Goal: Task Accomplishment & Management: Manage account settings

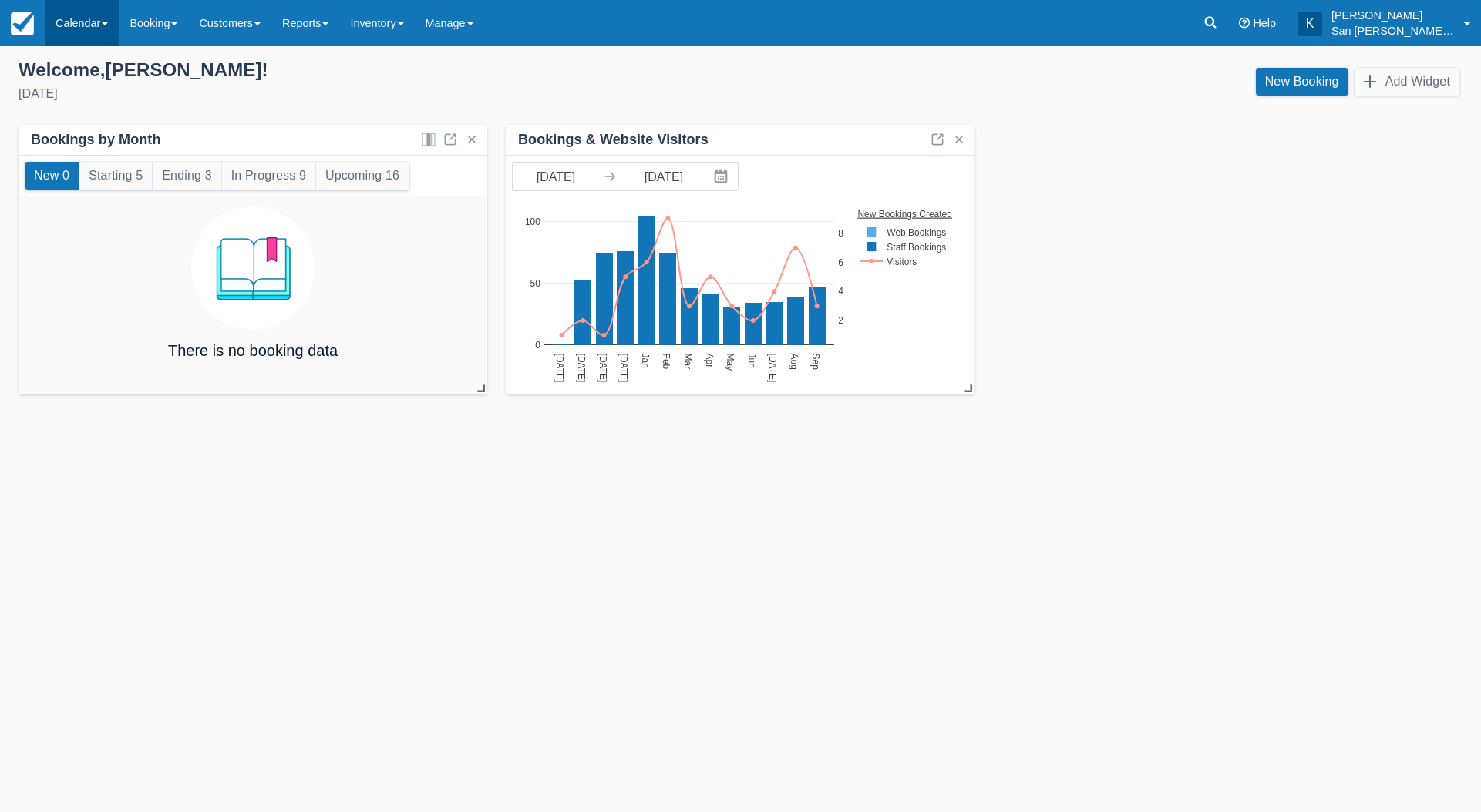
click at [73, 23] on link "Calendar" at bounding box center [81, 23] width 74 height 46
click at [88, 73] on link "Customer" at bounding box center [106, 66] width 122 height 32
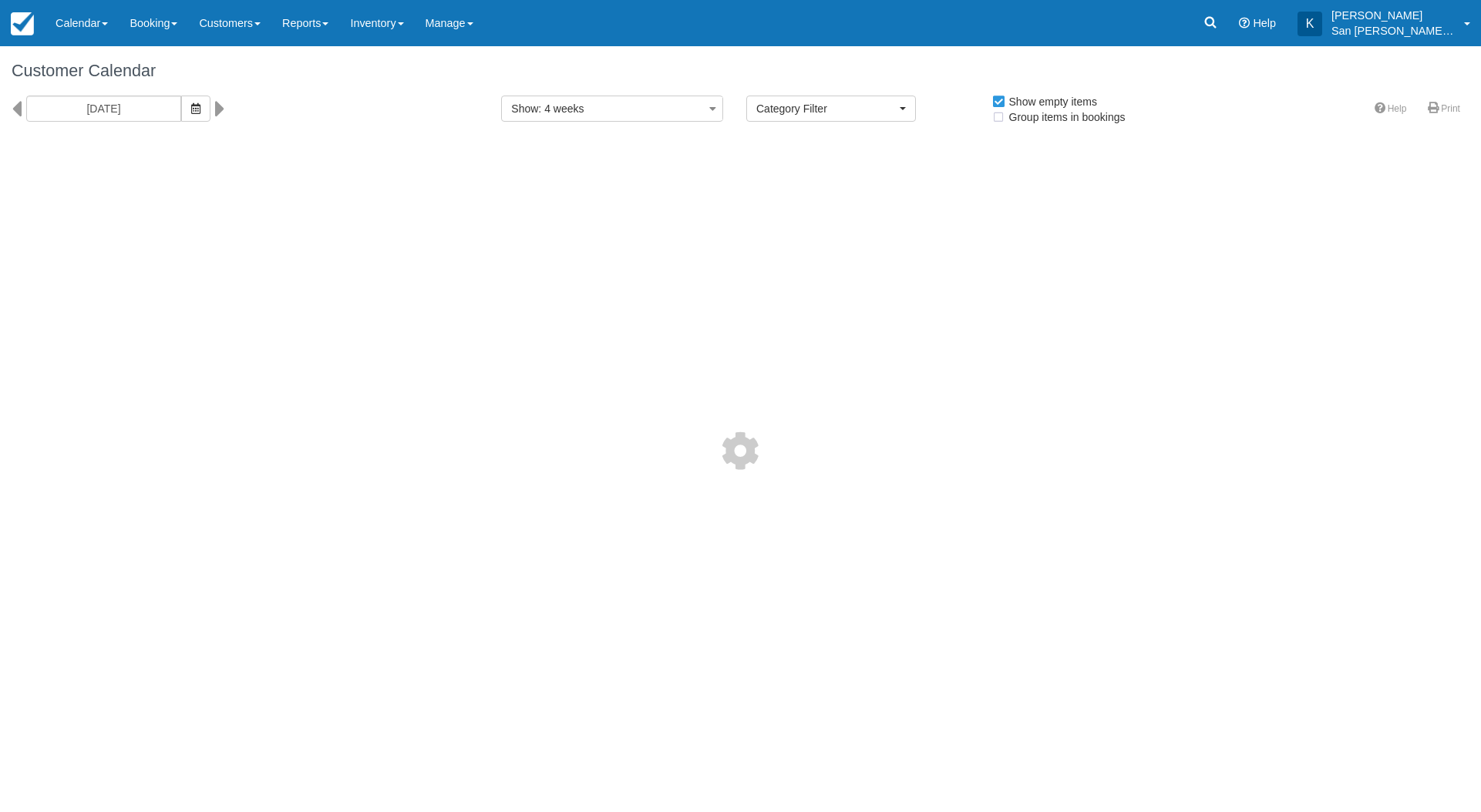
select select
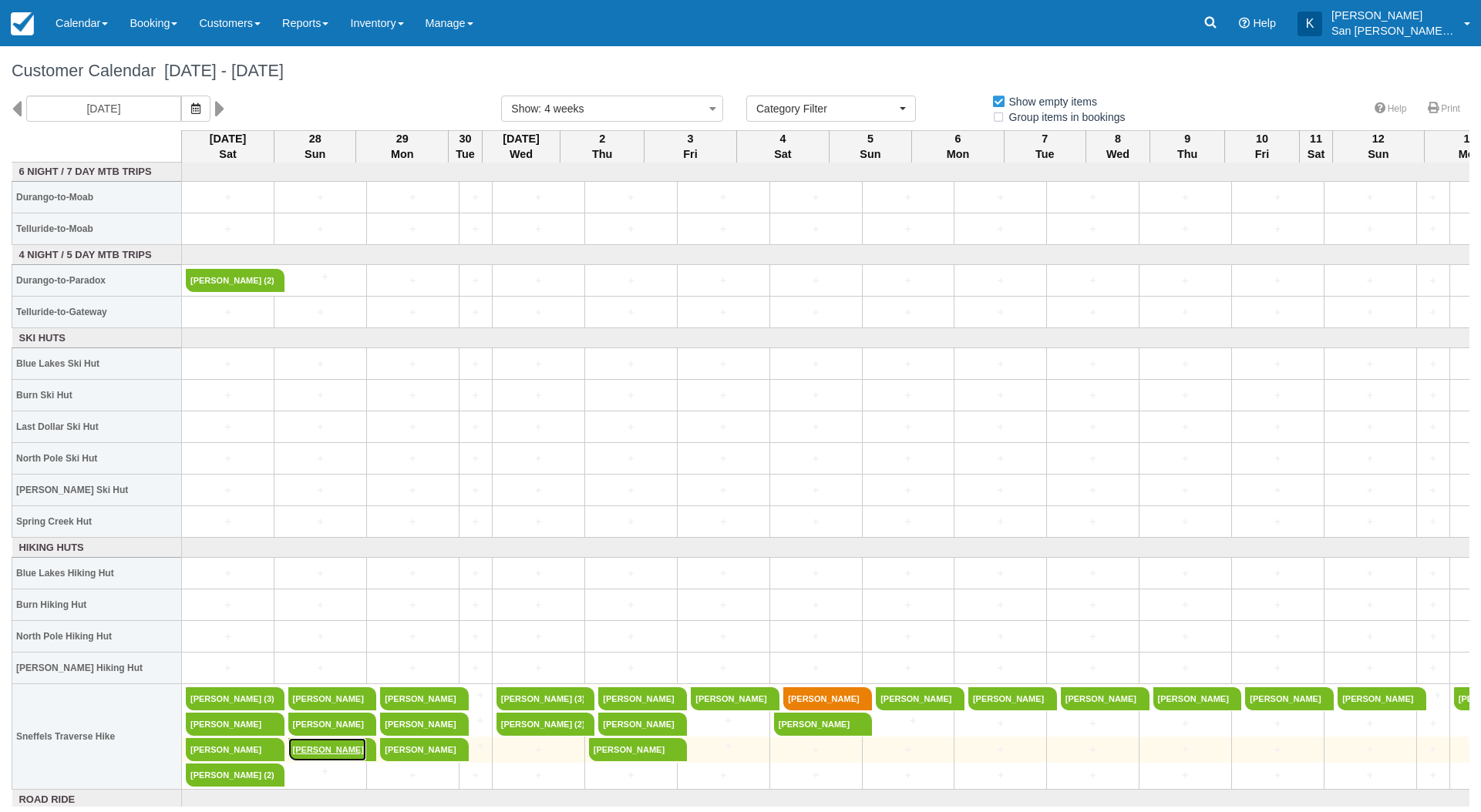
click at [323, 748] on link "[PERSON_NAME] (2)" at bounding box center [328, 750] width 78 height 24
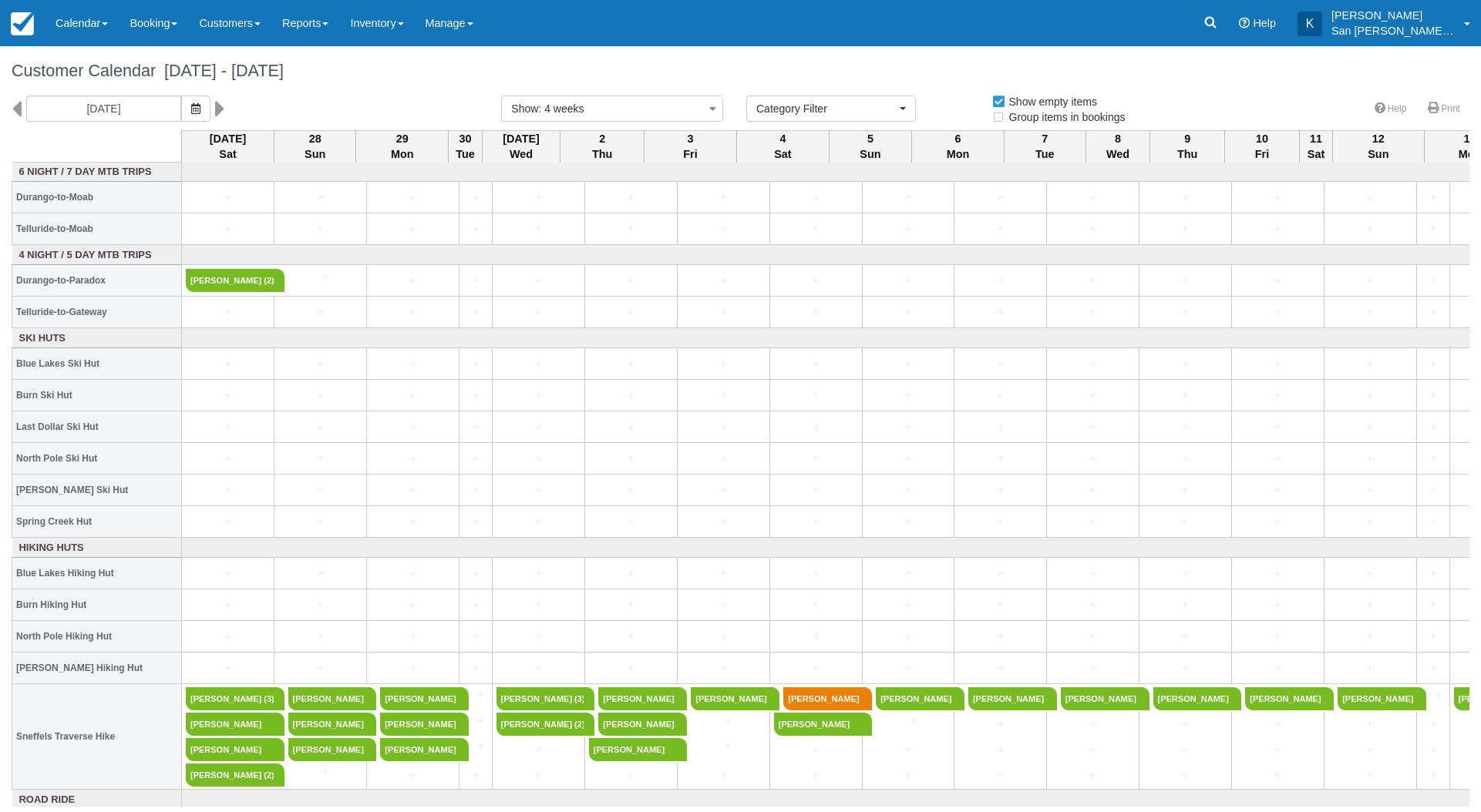
select select
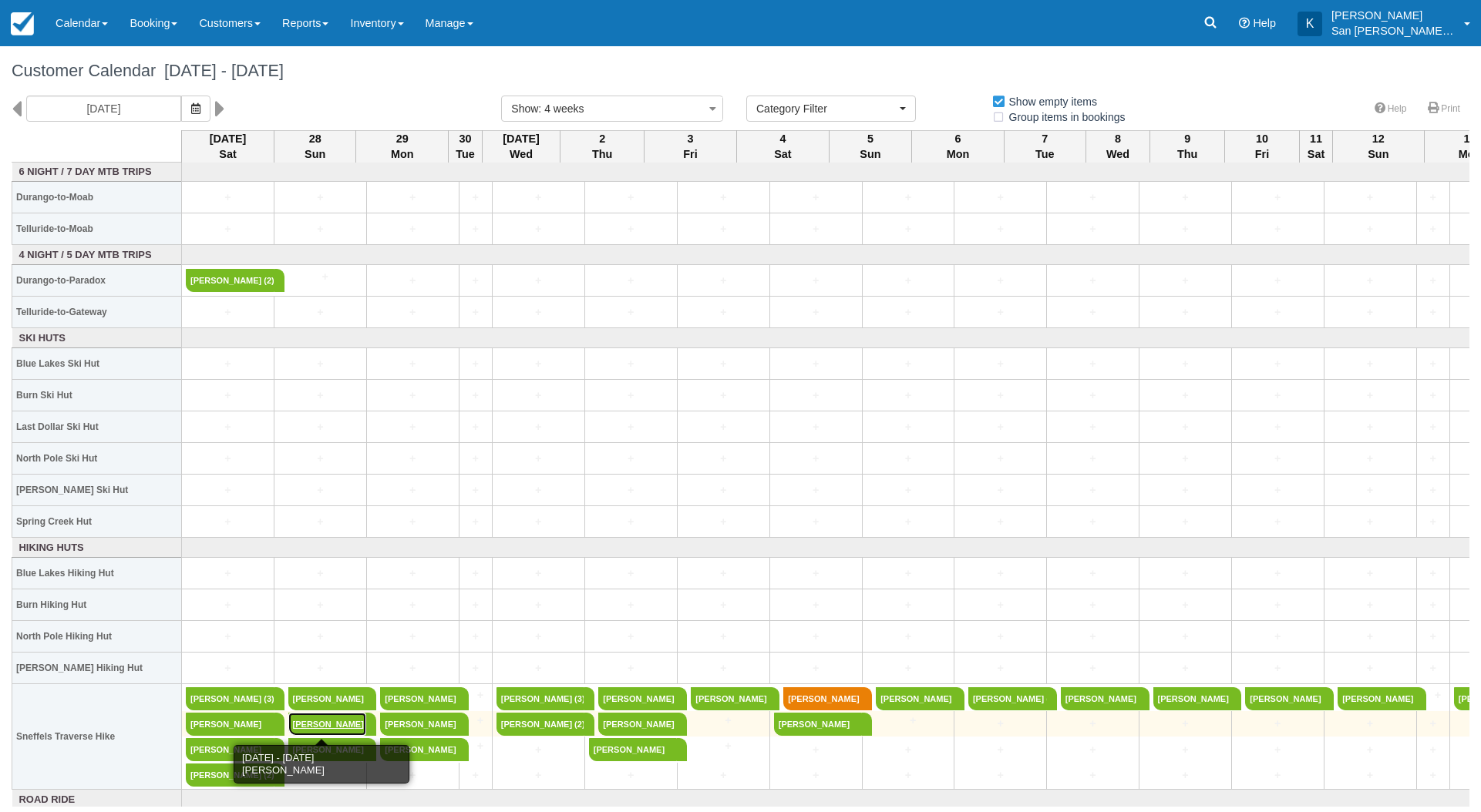
click at [332, 726] on link "Raleigh Marria (2)" at bounding box center [328, 725] width 78 height 24
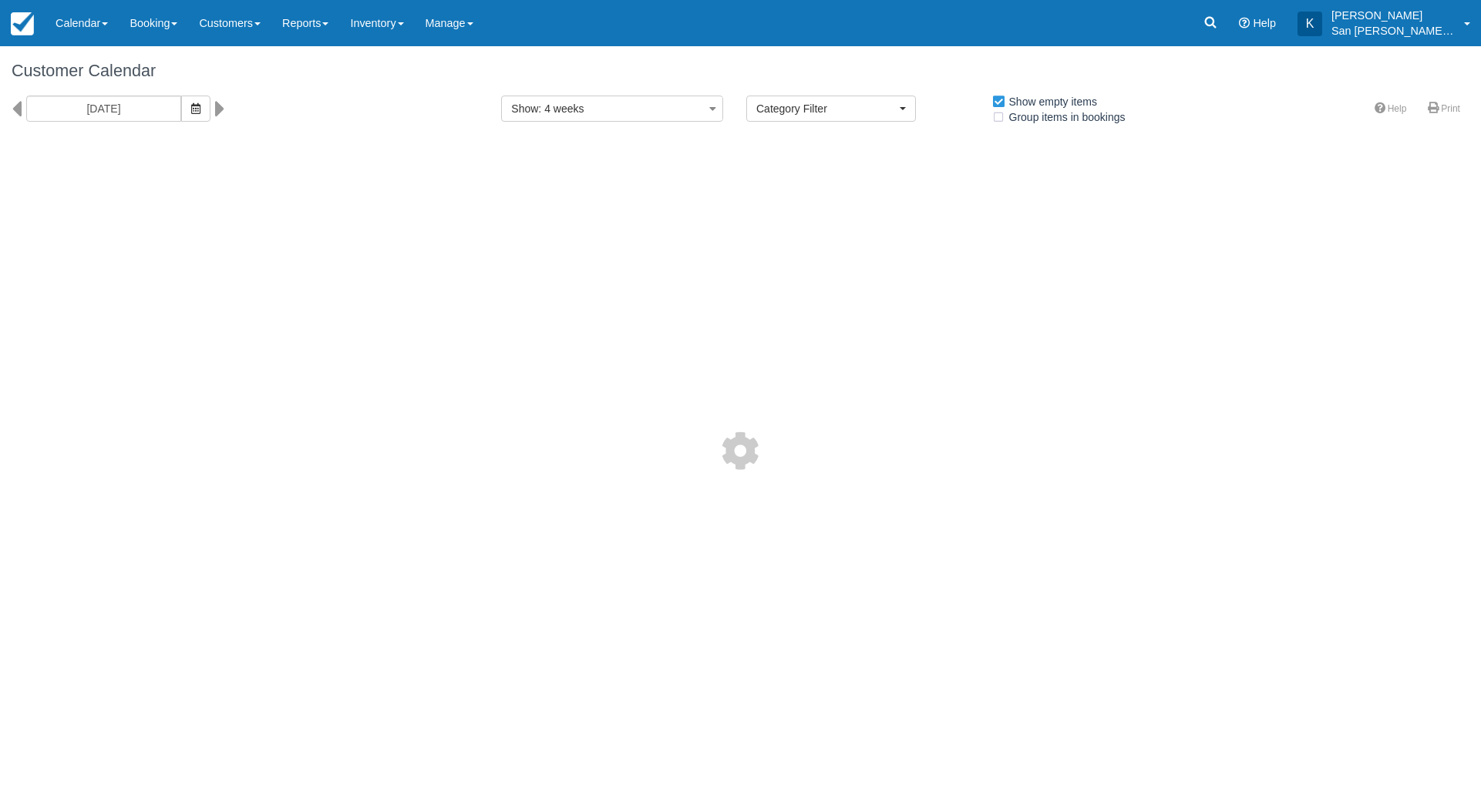
select select
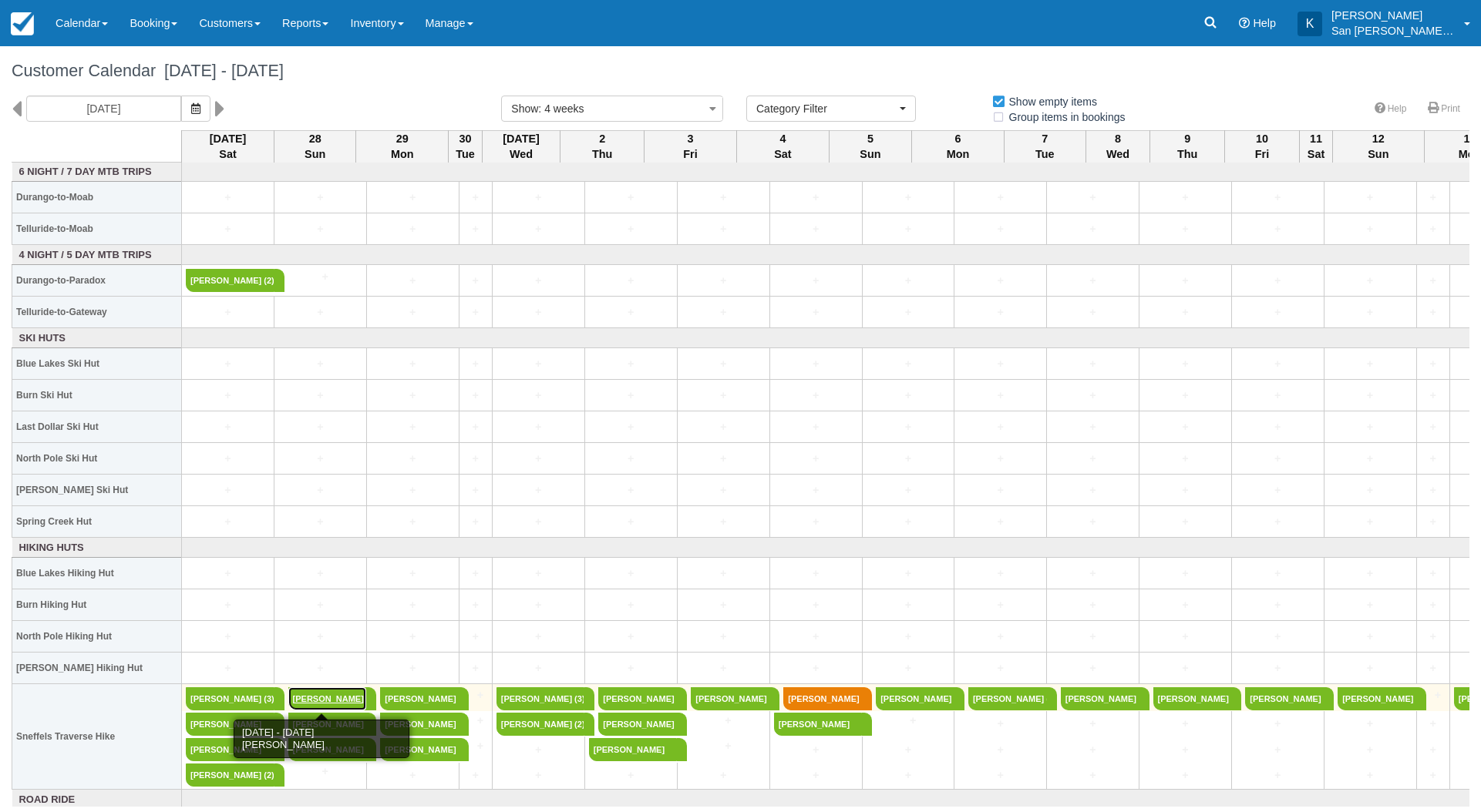
click at [311, 693] on link "Lindsey Parker (2)" at bounding box center [328, 699] width 78 height 24
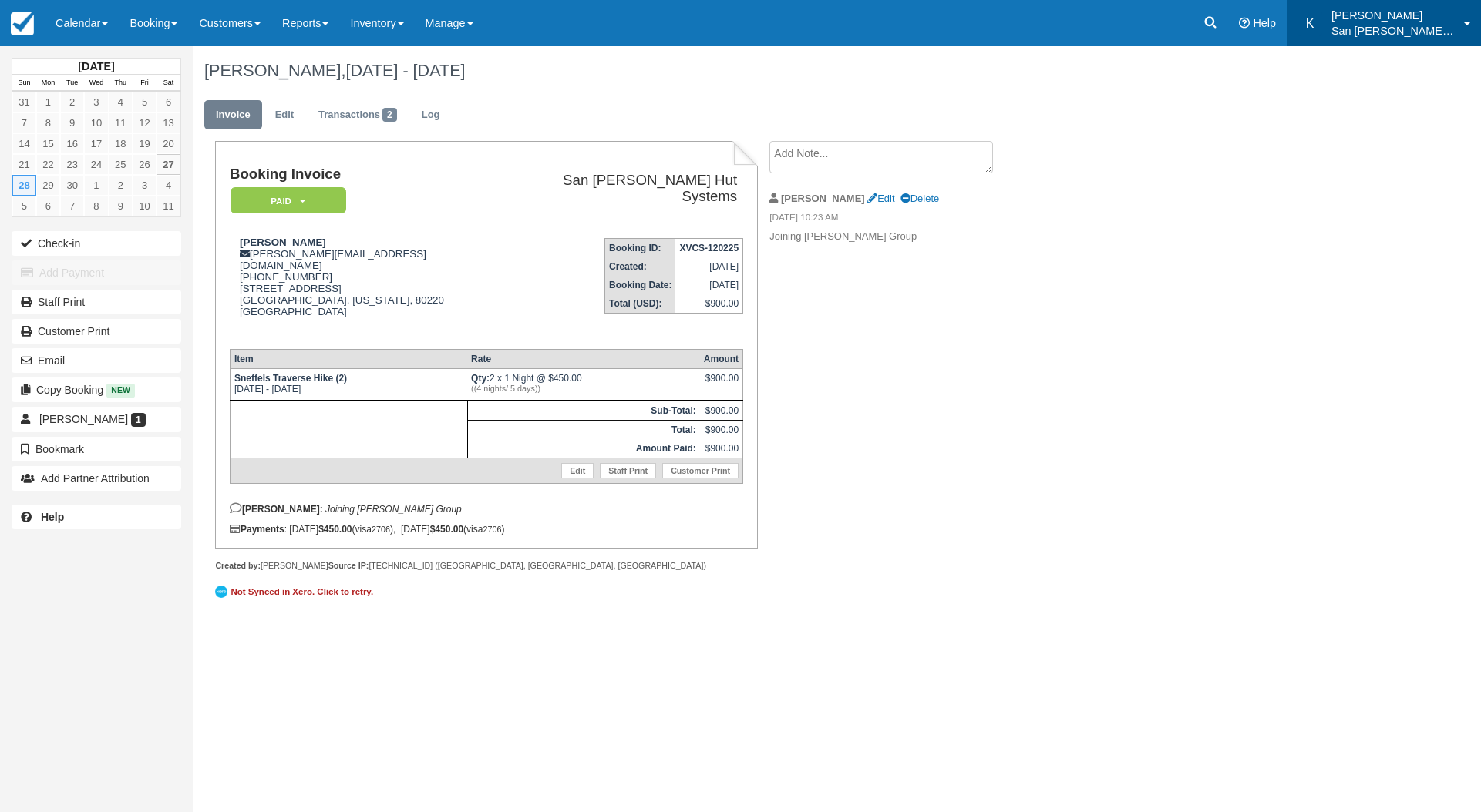
click at [1459, 26] on link "K [PERSON_NAME] San [PERSON_NAME] Hut Systems" at bounding box center [1384, 23] width 194 height 46
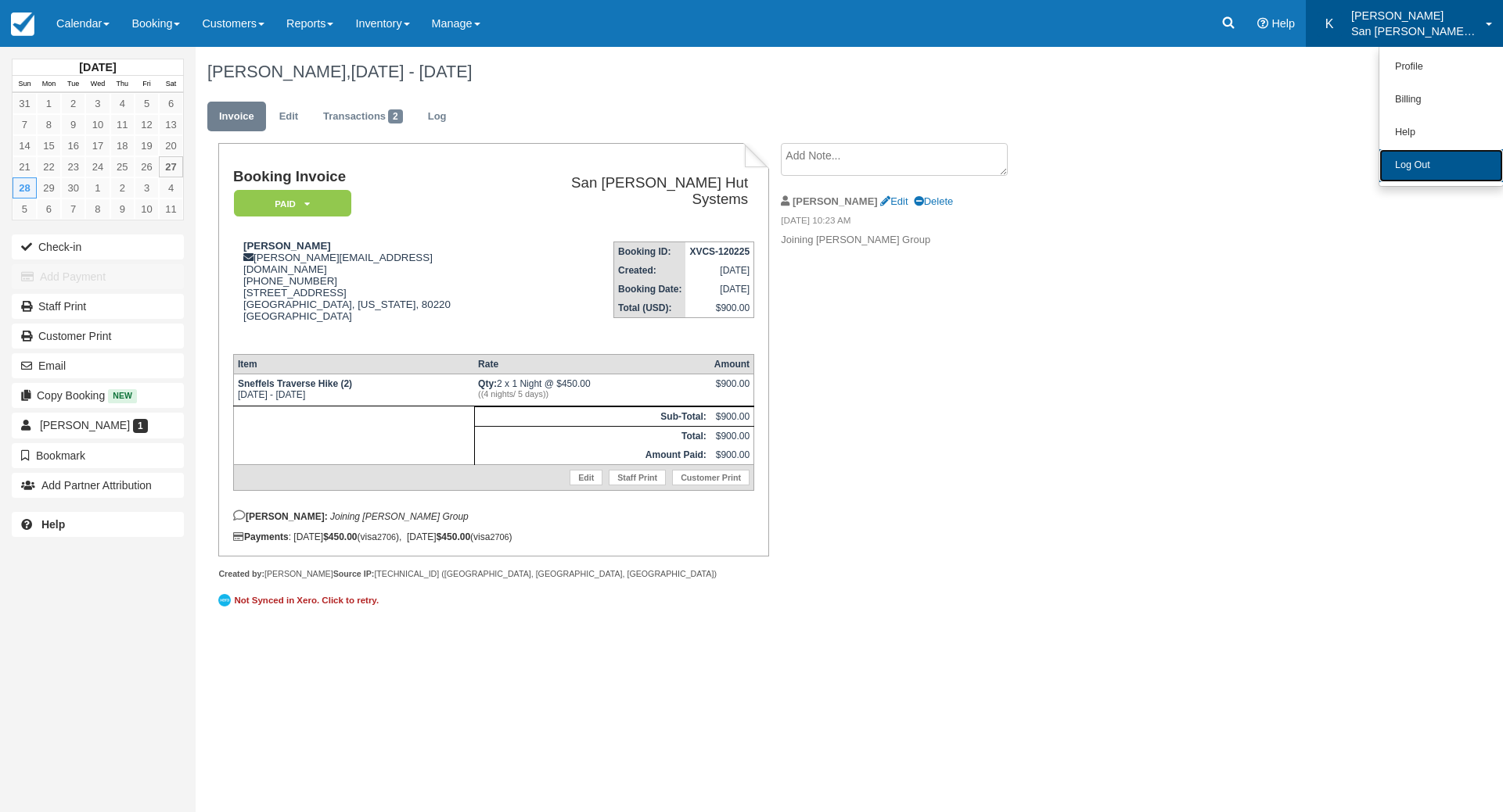
click at [1408, 163] on link "Log Out" at bounding box center [1440, 165] width 123 height 33
